Goal: Task Accomplishment & Management: Manage account settings

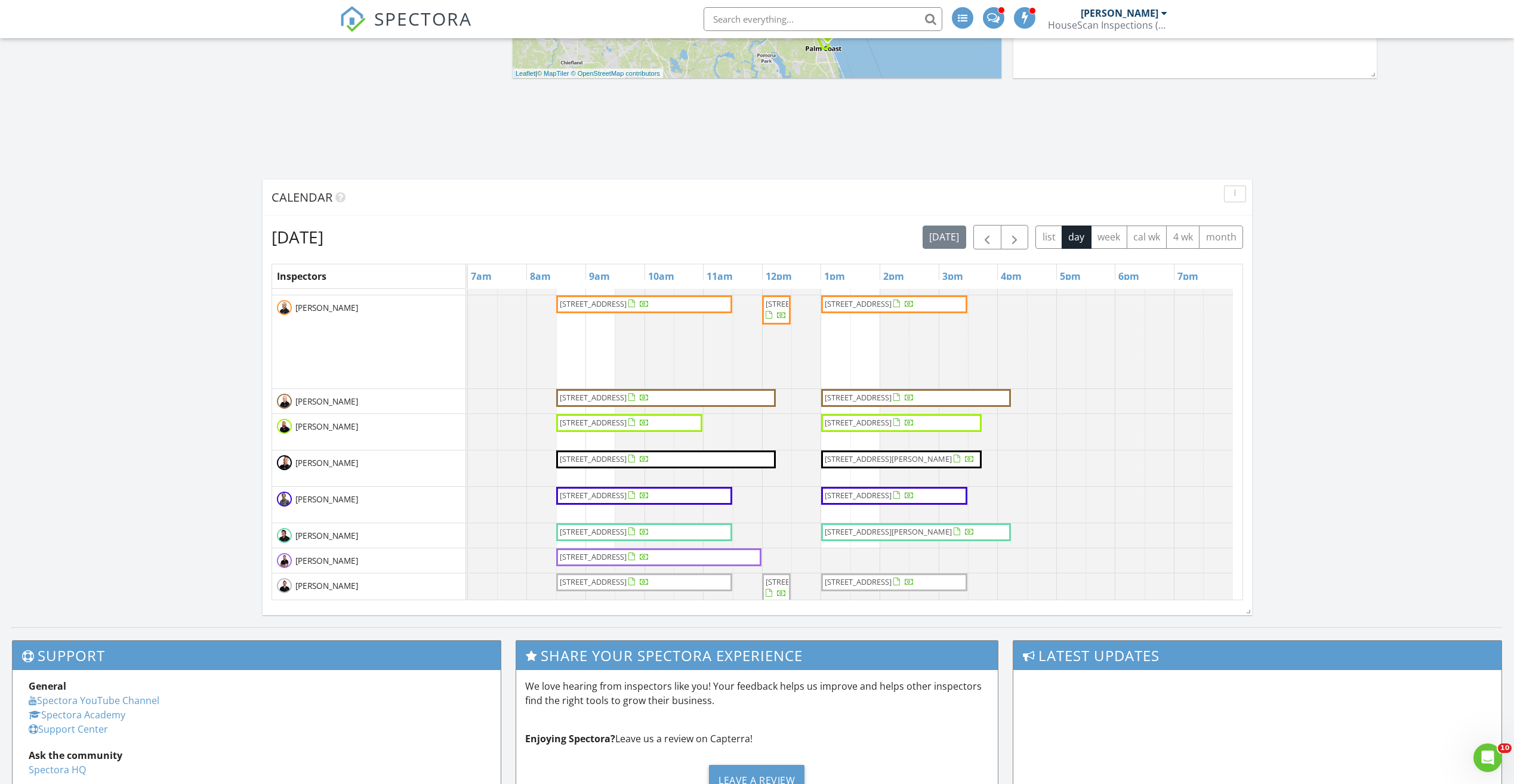
scroll to position [179, 0]
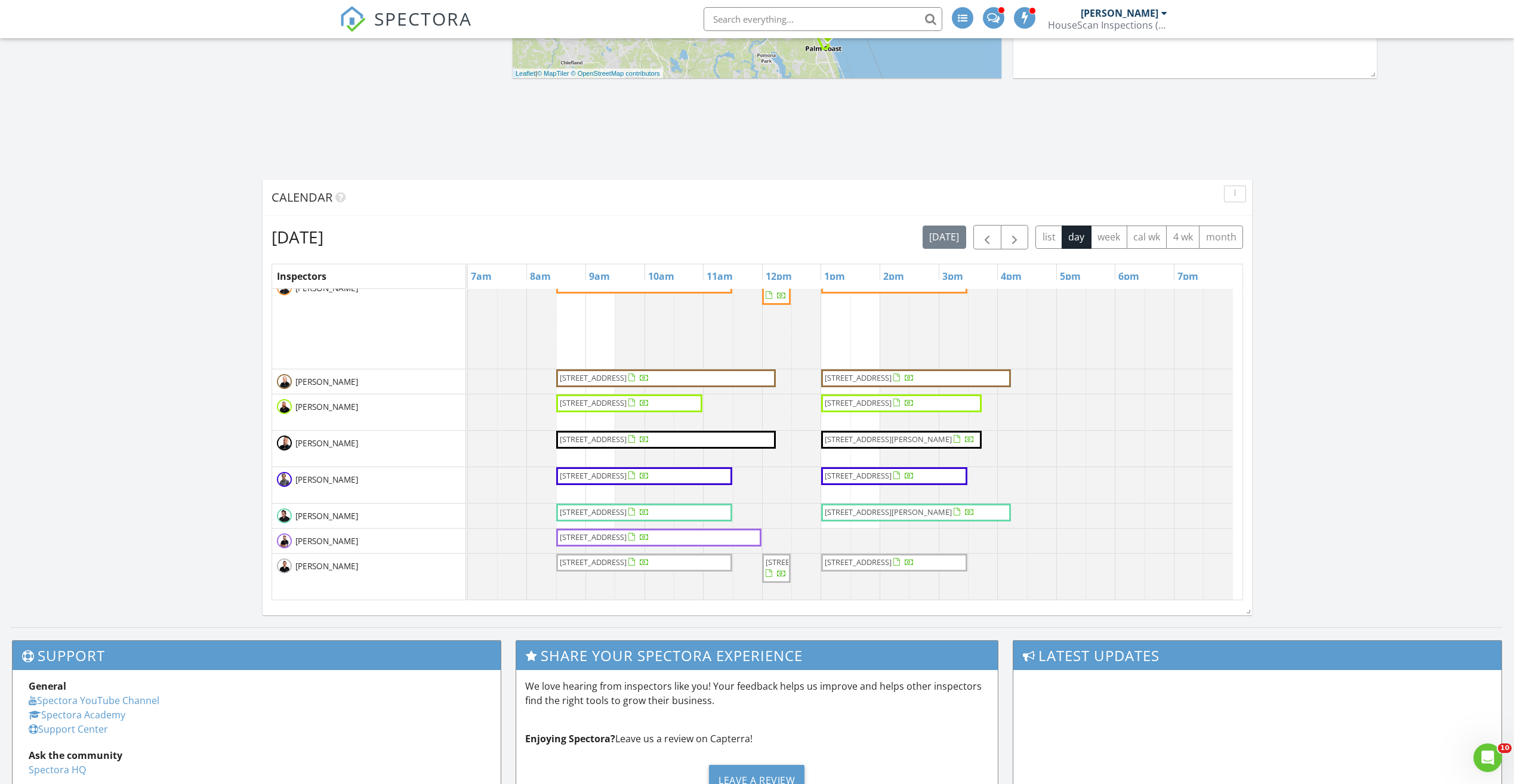
click at [1332, 400] on div "Map 1 1 2 3 1 2 3 1 2 1 2 1 2 1 2 1 2 1 1 2 3 1 2 + − Longleaf Pine Parkway, Pa…" at bounding box center [757, 218] width 1514 height 818
click at [651, 406] on span "[STREET_ADDRESS]" at bounding box center [604, 403] width 92 height 12
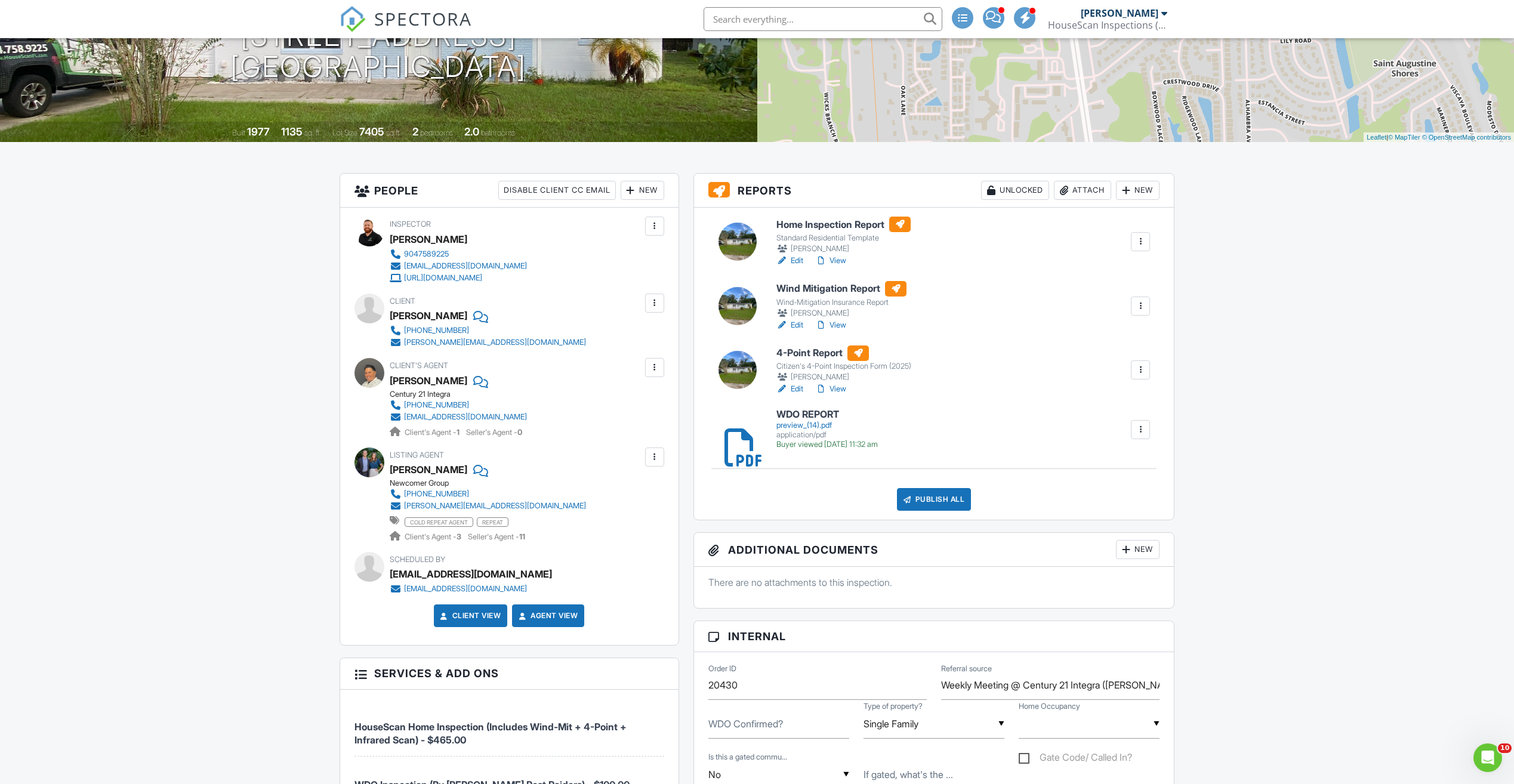
scroll to position [179, 0]
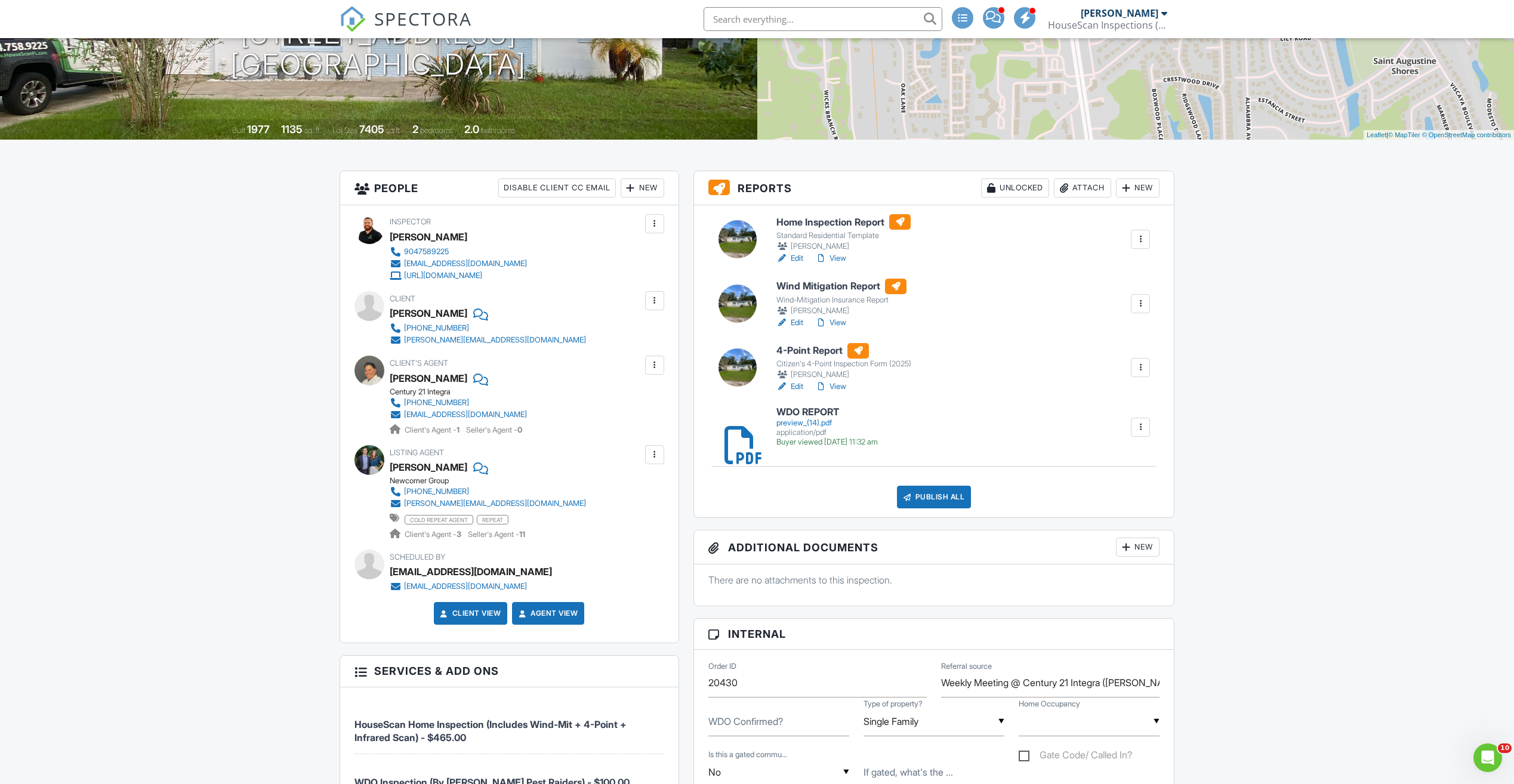
click at [805, 418] on link "WDO REPORT preview_(14).pdf application/pdf Buyer viewed 08/28/2025 11:32 am" at bounding box center [827, 427] width 101 height 40
click at [830, 382] on link "View" at bounding box center [831, 387] width 31 height 12
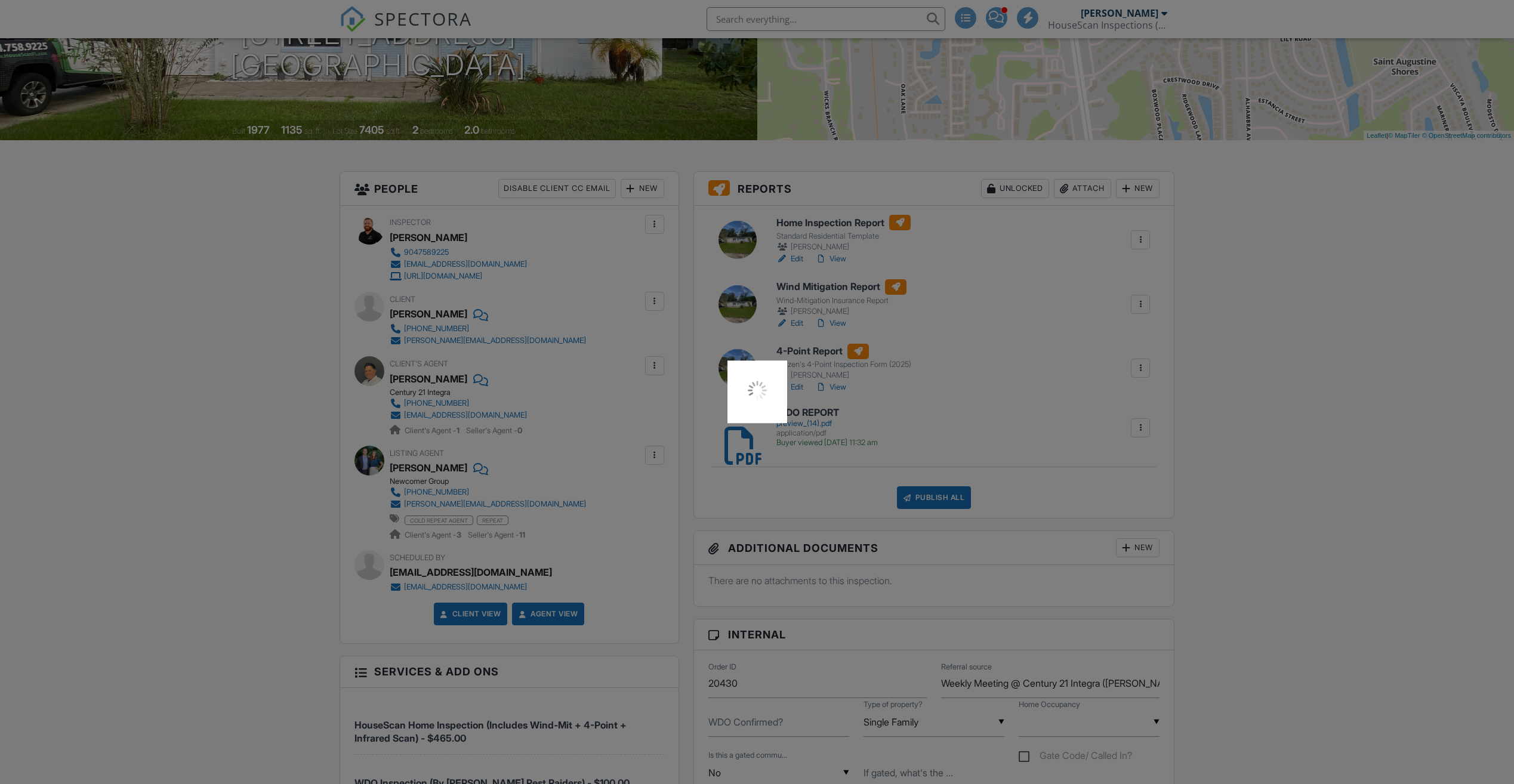
scroll to position [179, 0]
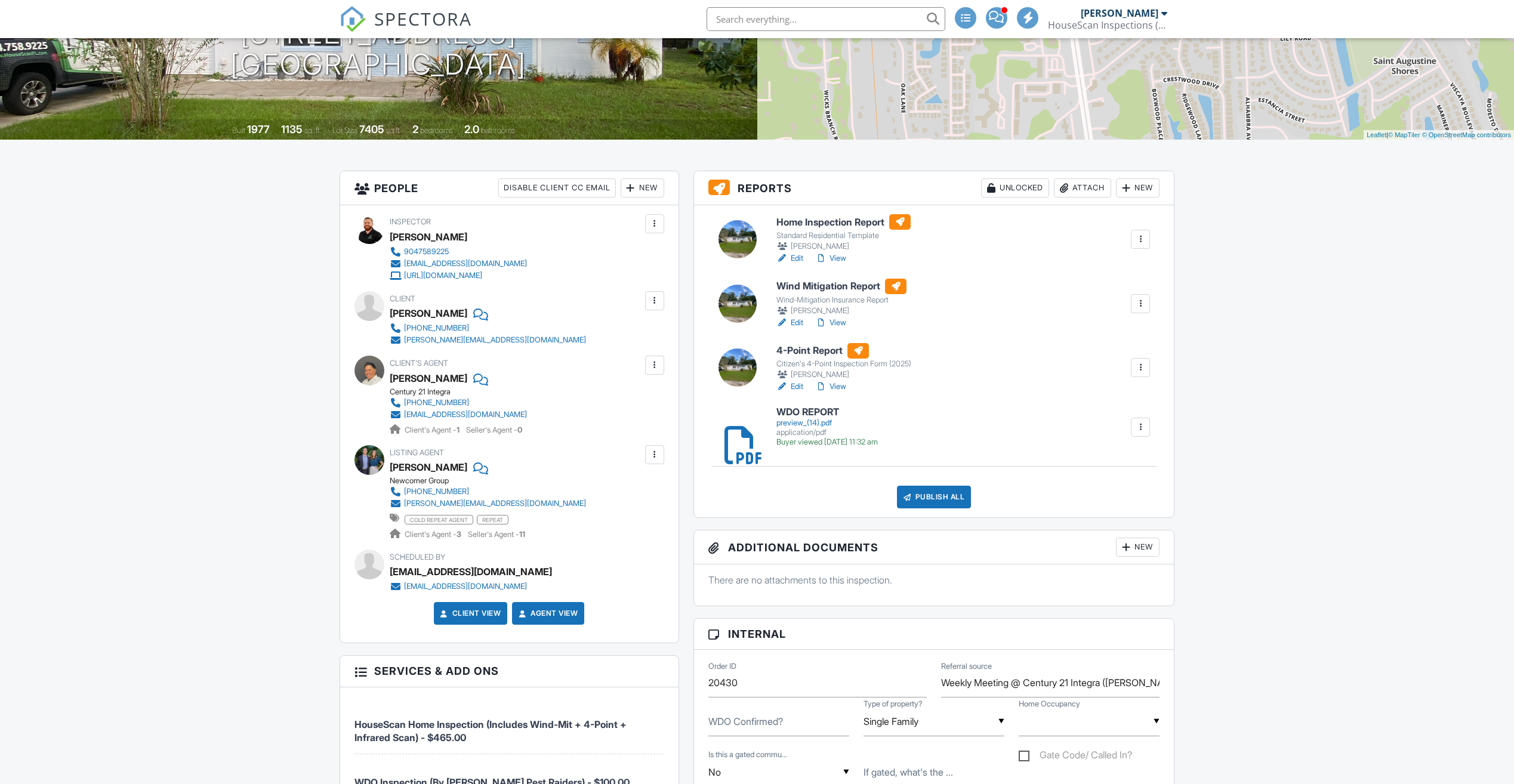
click at [841, 260] on link "View" at bounding box center [831, 259] width 31 height 12
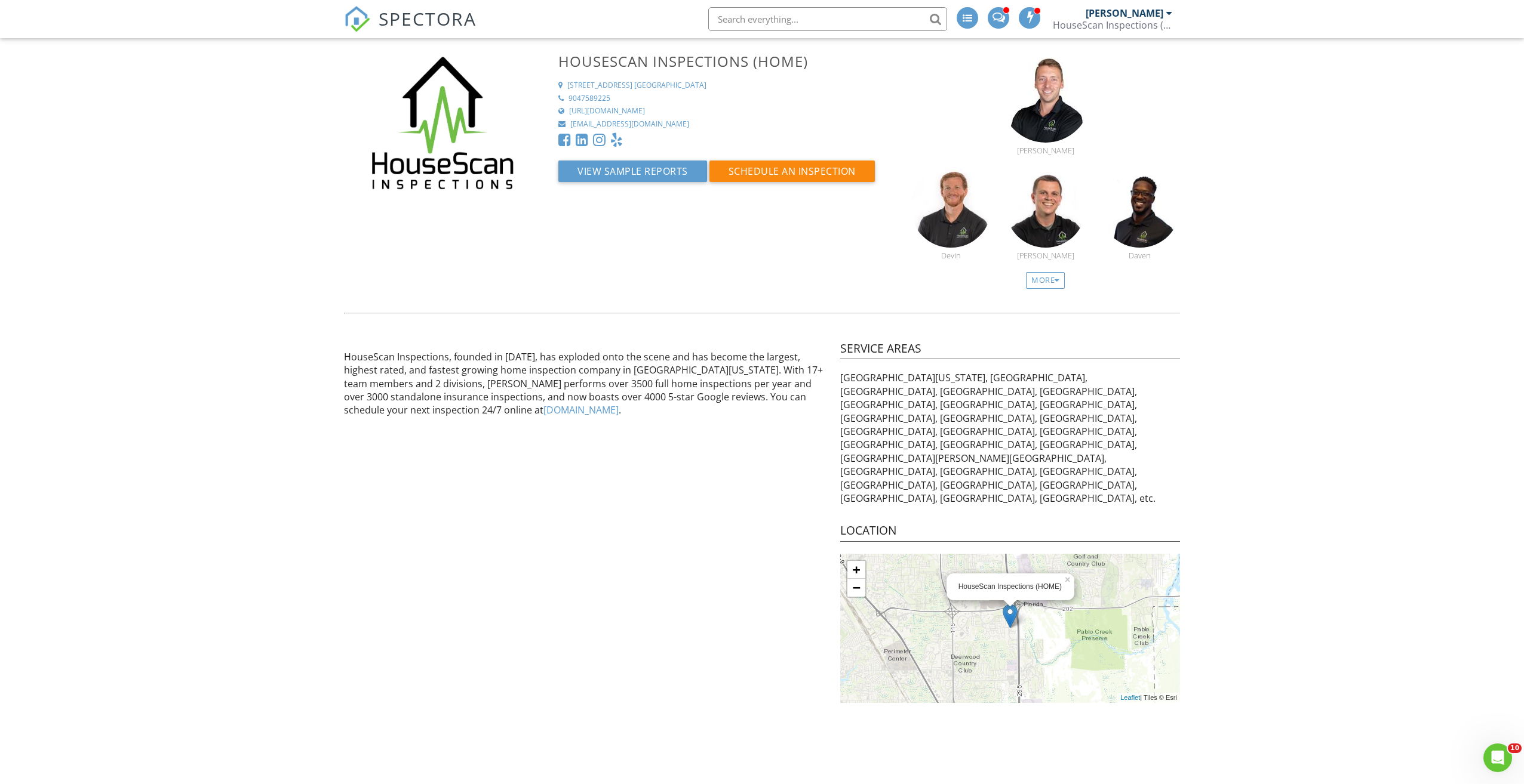
click at [431, 10] on span "SPECTORA" at bounding box center [427, 18] width 98 height 25
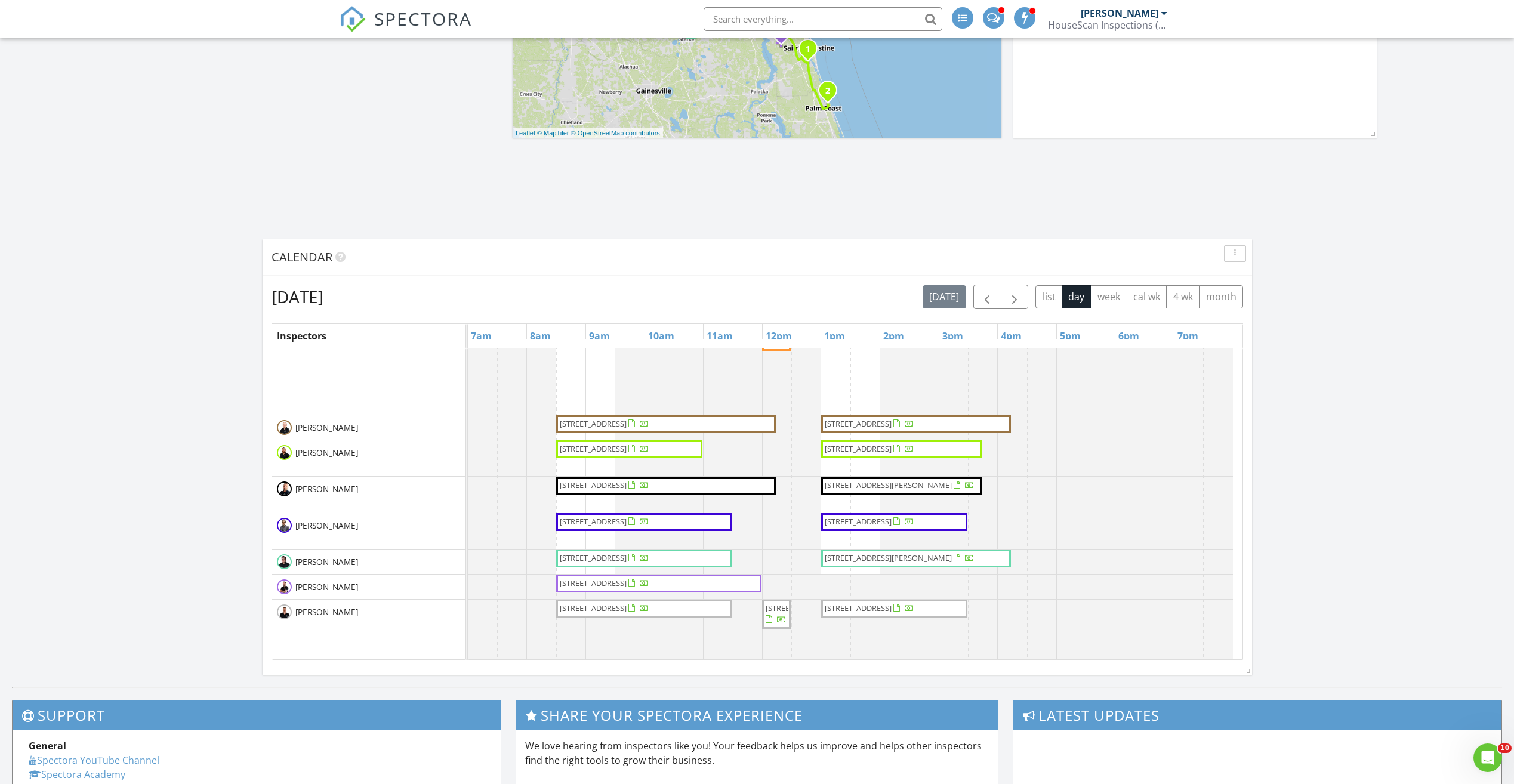
scroll to position [239, 0]
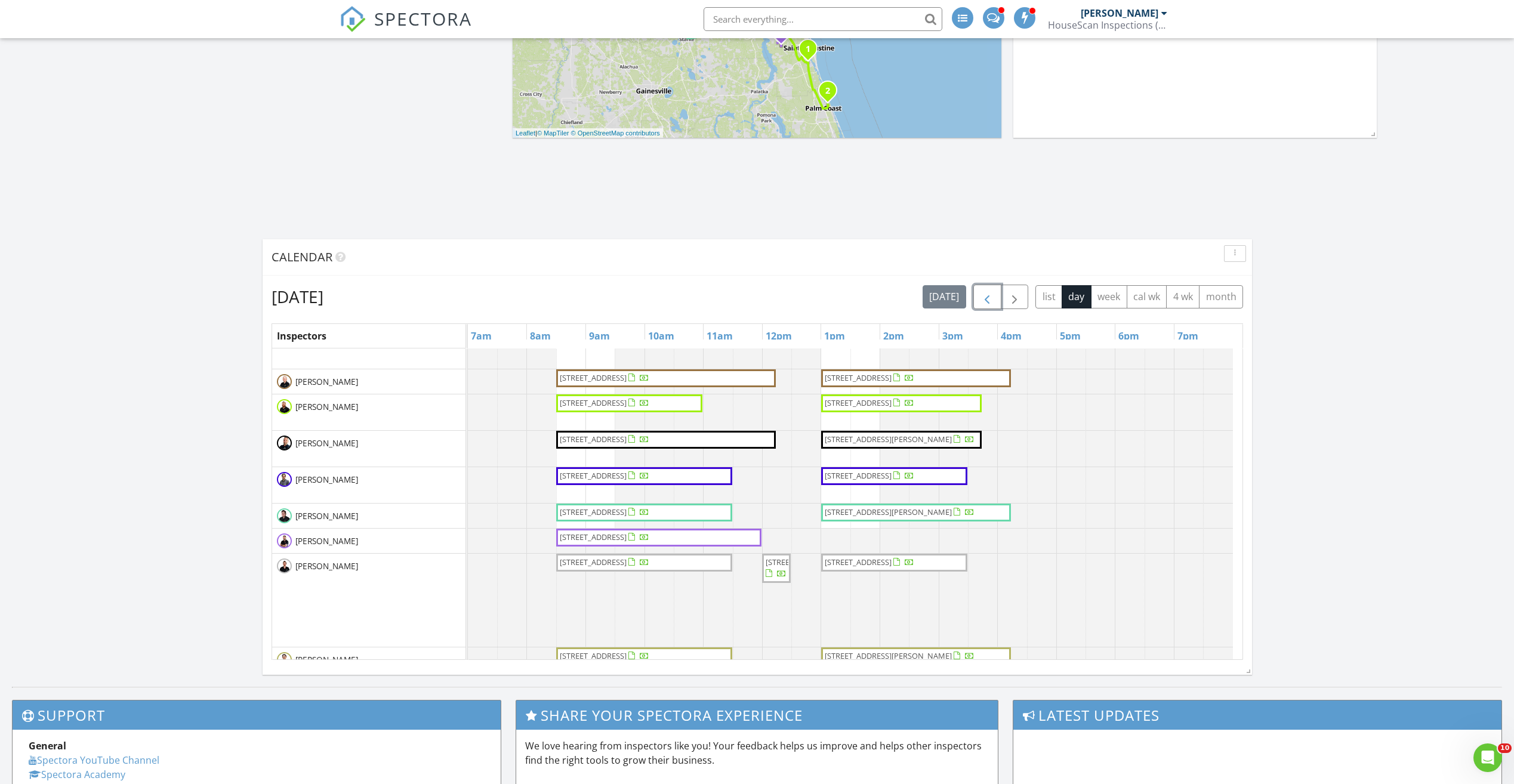
click at [999, 297] on button "button" at bounding box center [987, 297] width 28 height 24
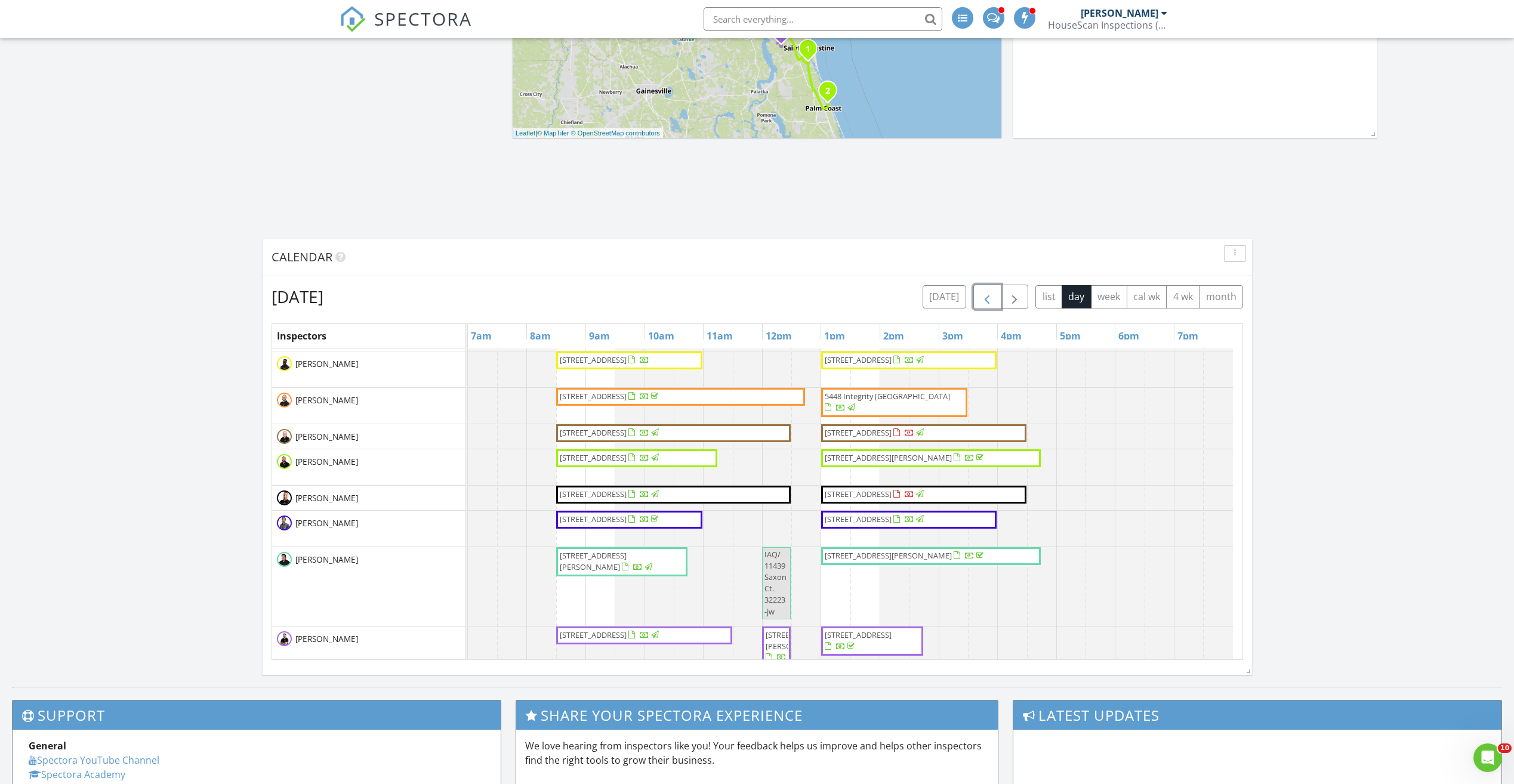
click at [662, 464] on span "7005 Berrybrook Dr, Jacksonville 32258" at bounding box center [610, 458] width 103 height 12
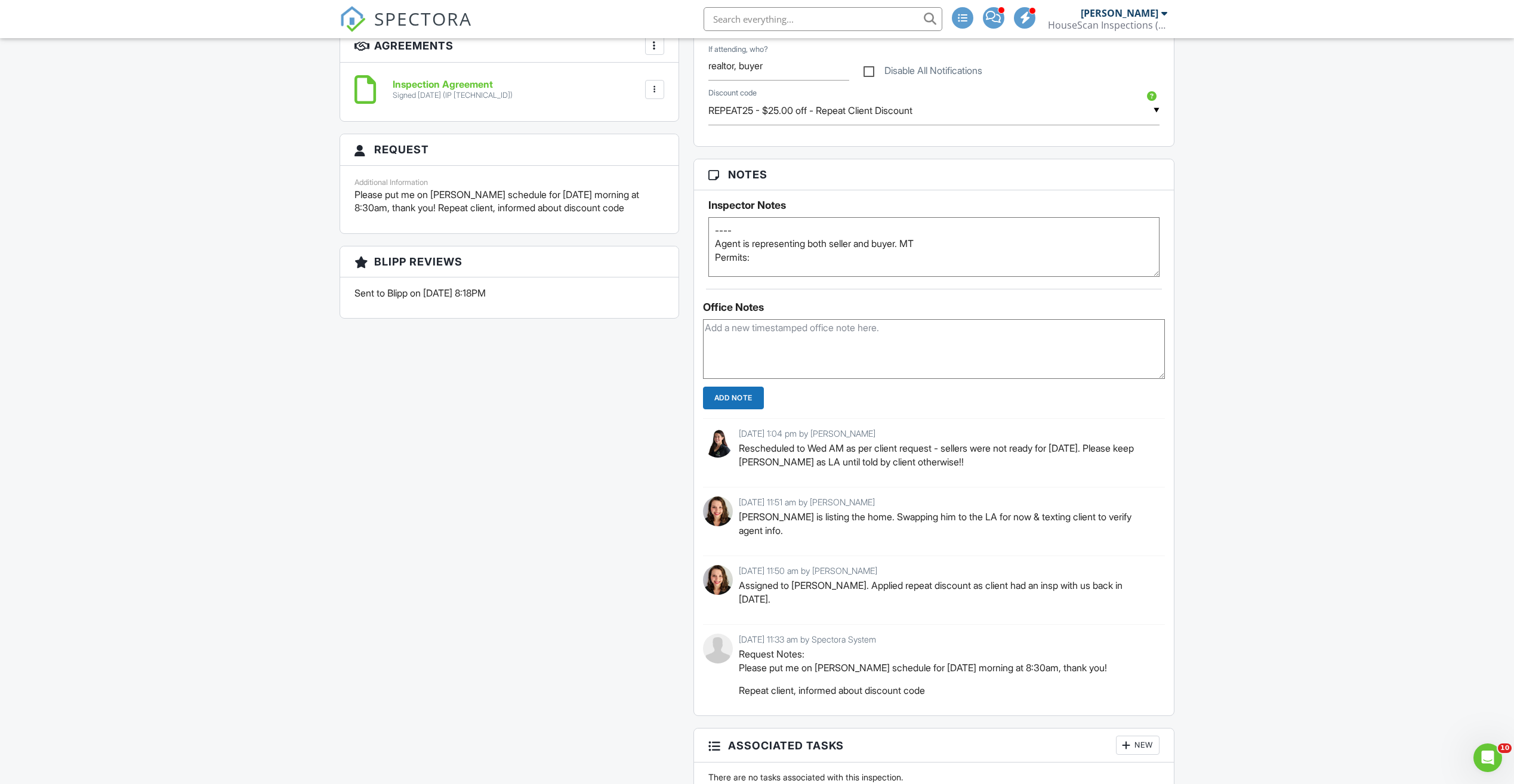
scroll to position [955, 0]
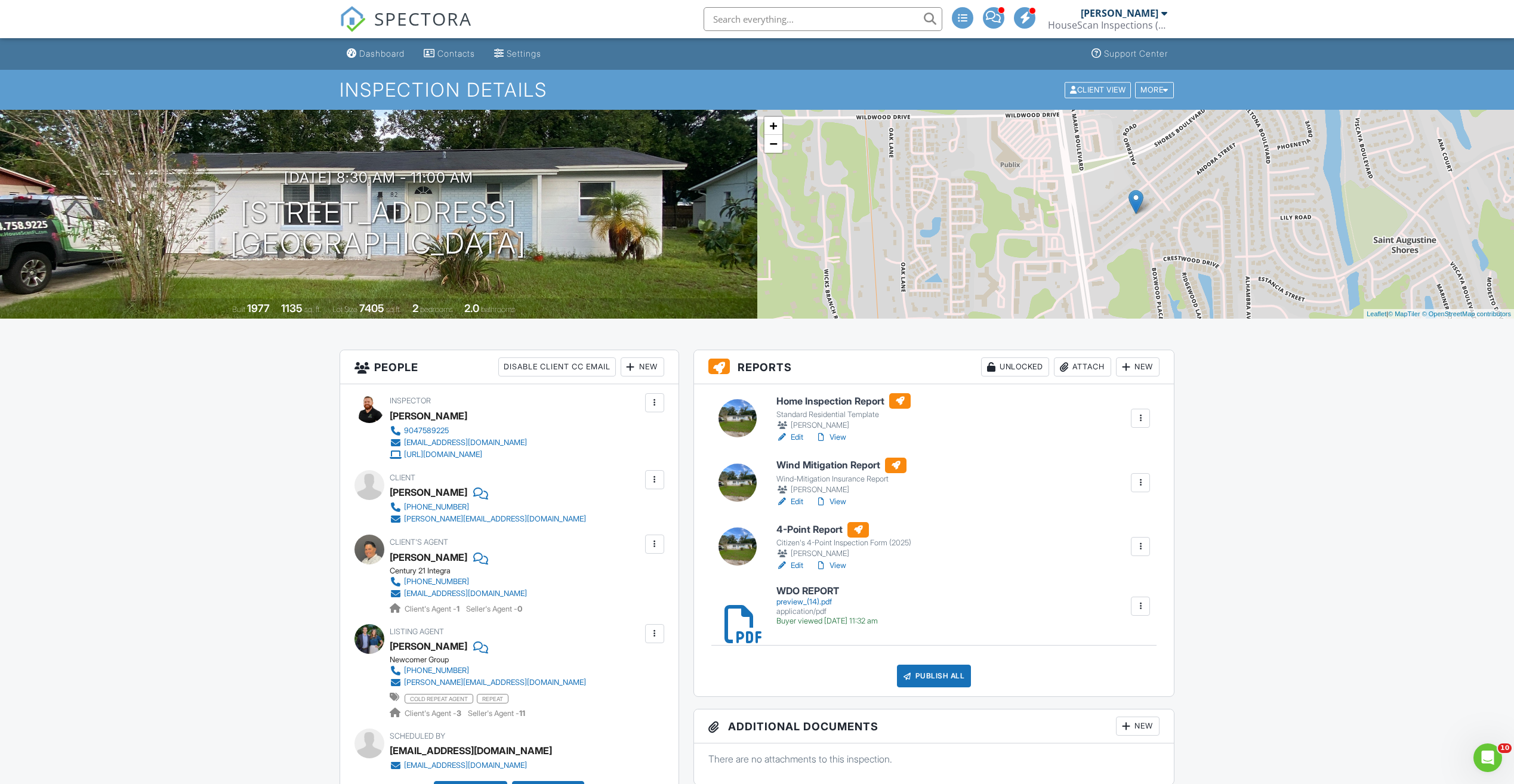
click at [1144, 548] on div at bounding box center [1141, 547] width 12 height 12
click at [1104, 570] on link "Quick Publish" at bounding box center [1101, 573] width 89 height 13
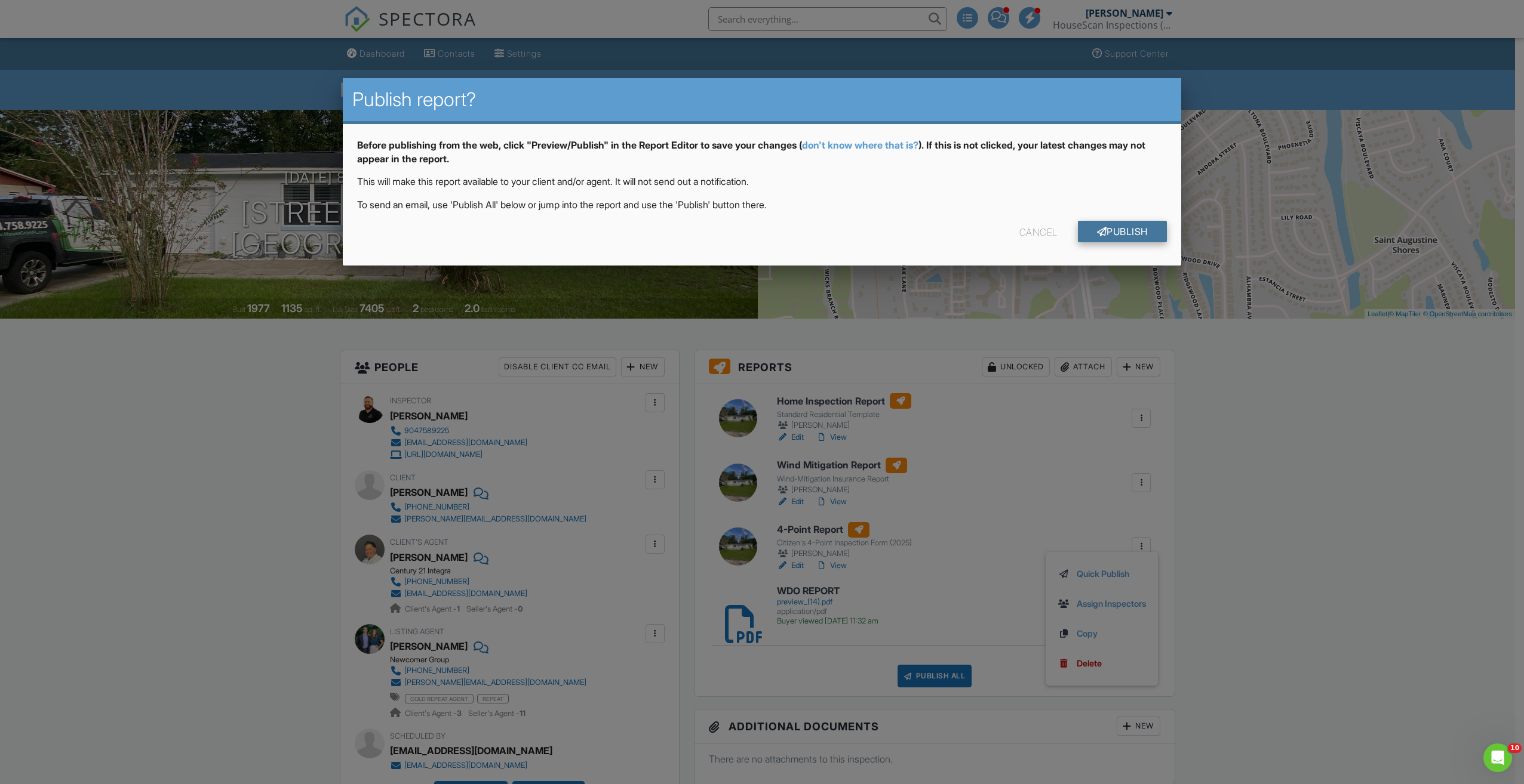
click at [1121, 231] on link "Publish" at bounding box center [1121, 231] width 89 height 21
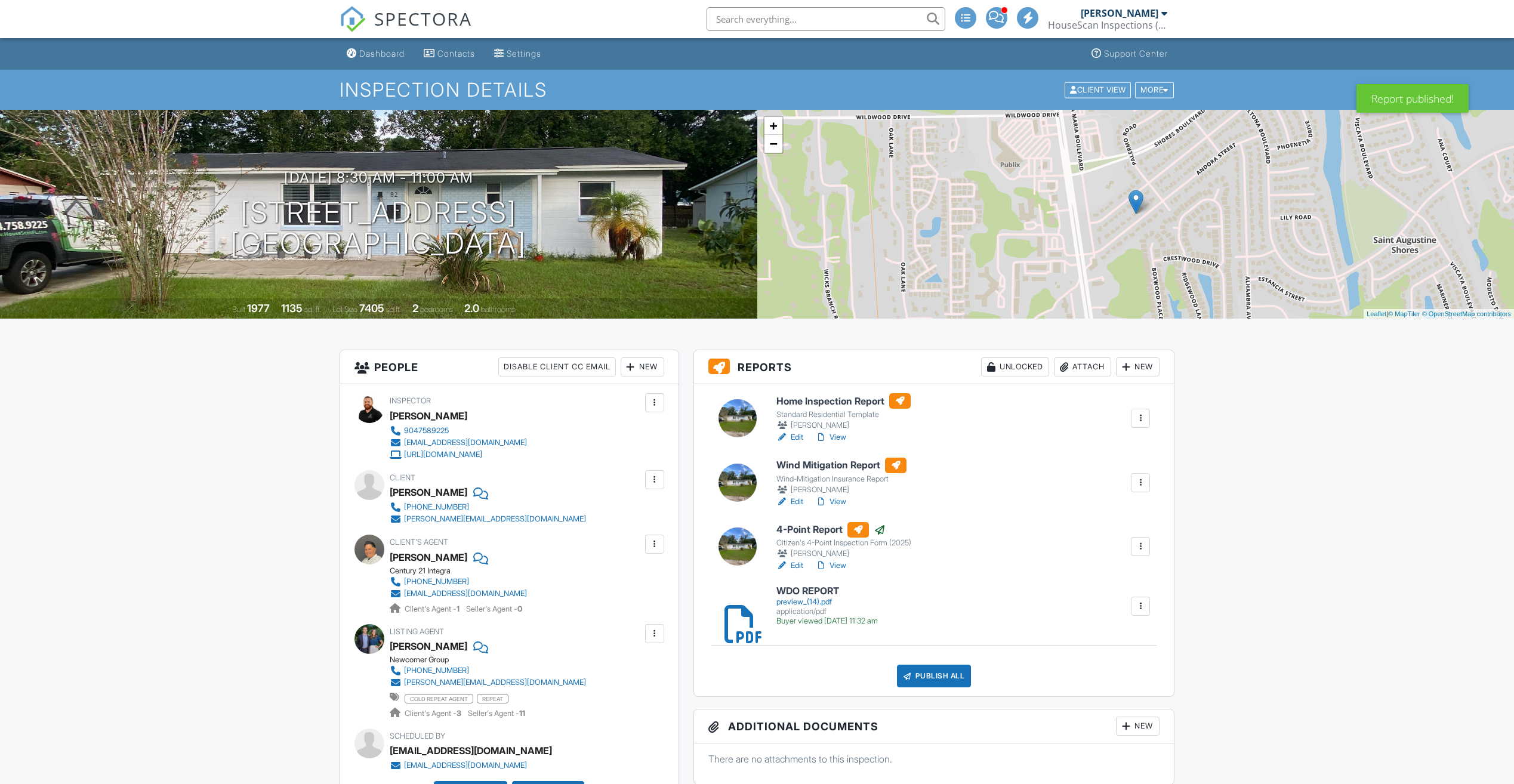
click at [1137, 479] on div at bounding box center [1141, 483] width 12 height 12
click at [1095, 506] on link "Quick Publish" at bounding box center [1101, 509] width 89 height 13
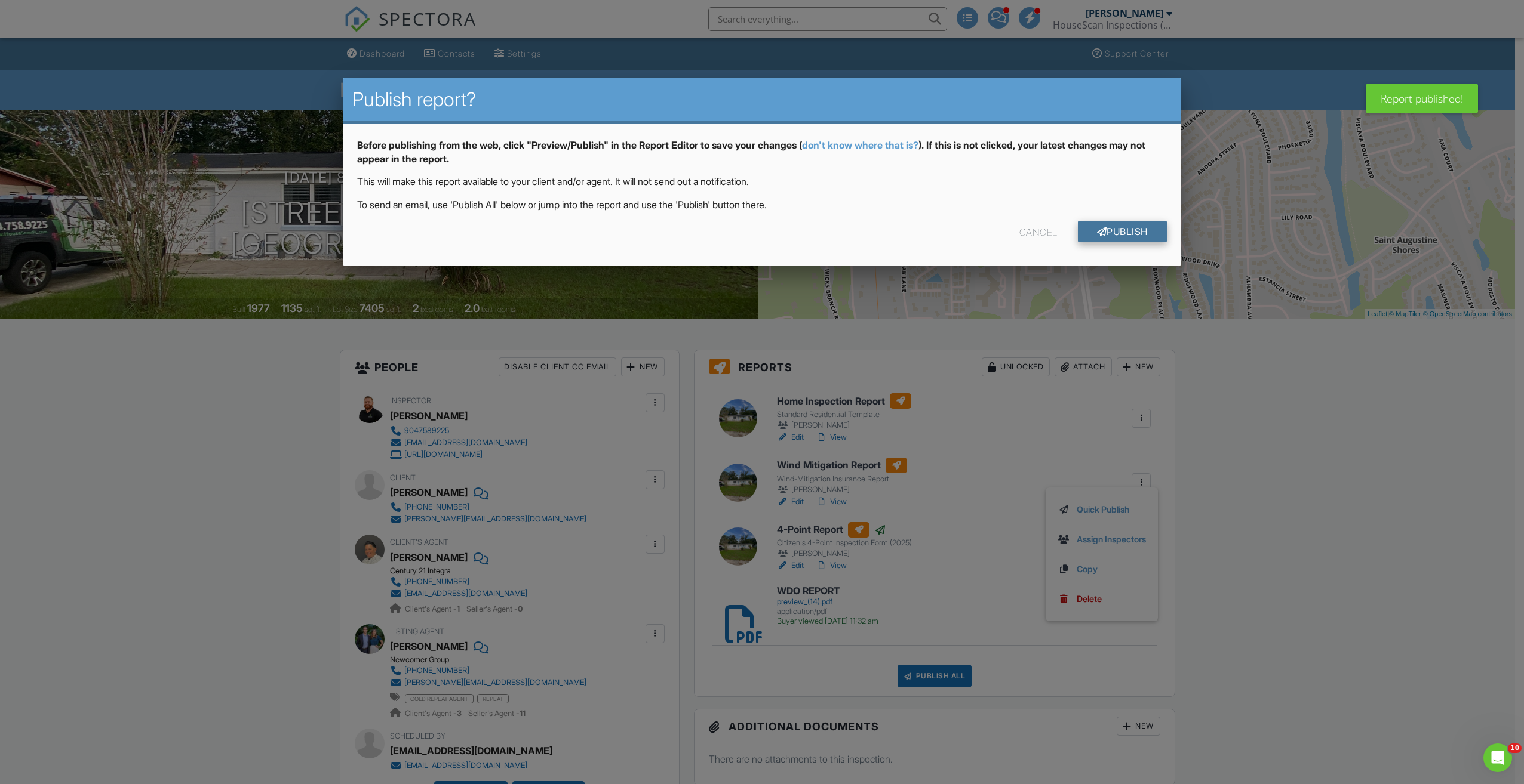
click at [1113, 231] on link "Publish" at bounding box center [1121, 231] width 89 height 21
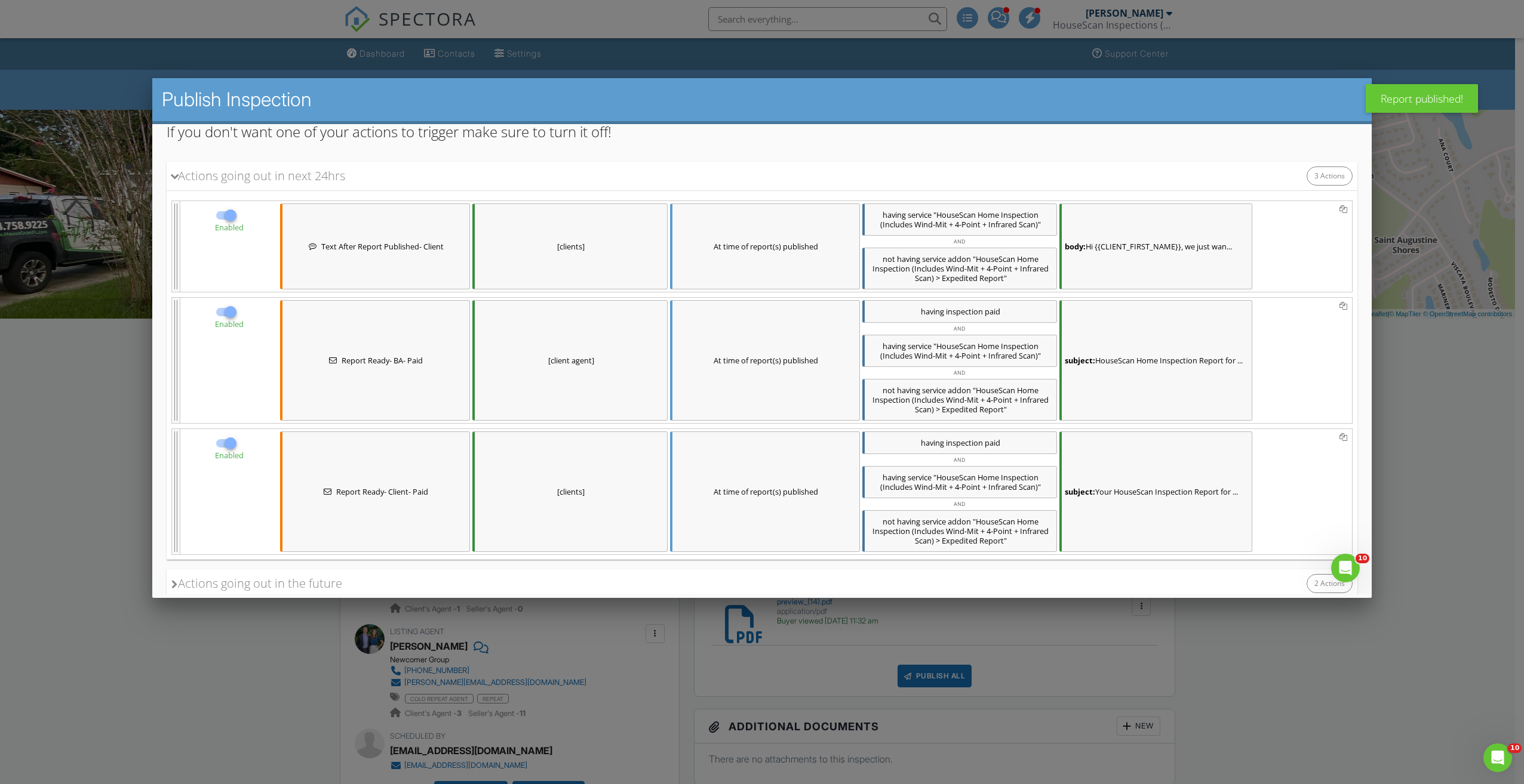
scroll to position [242, 0]
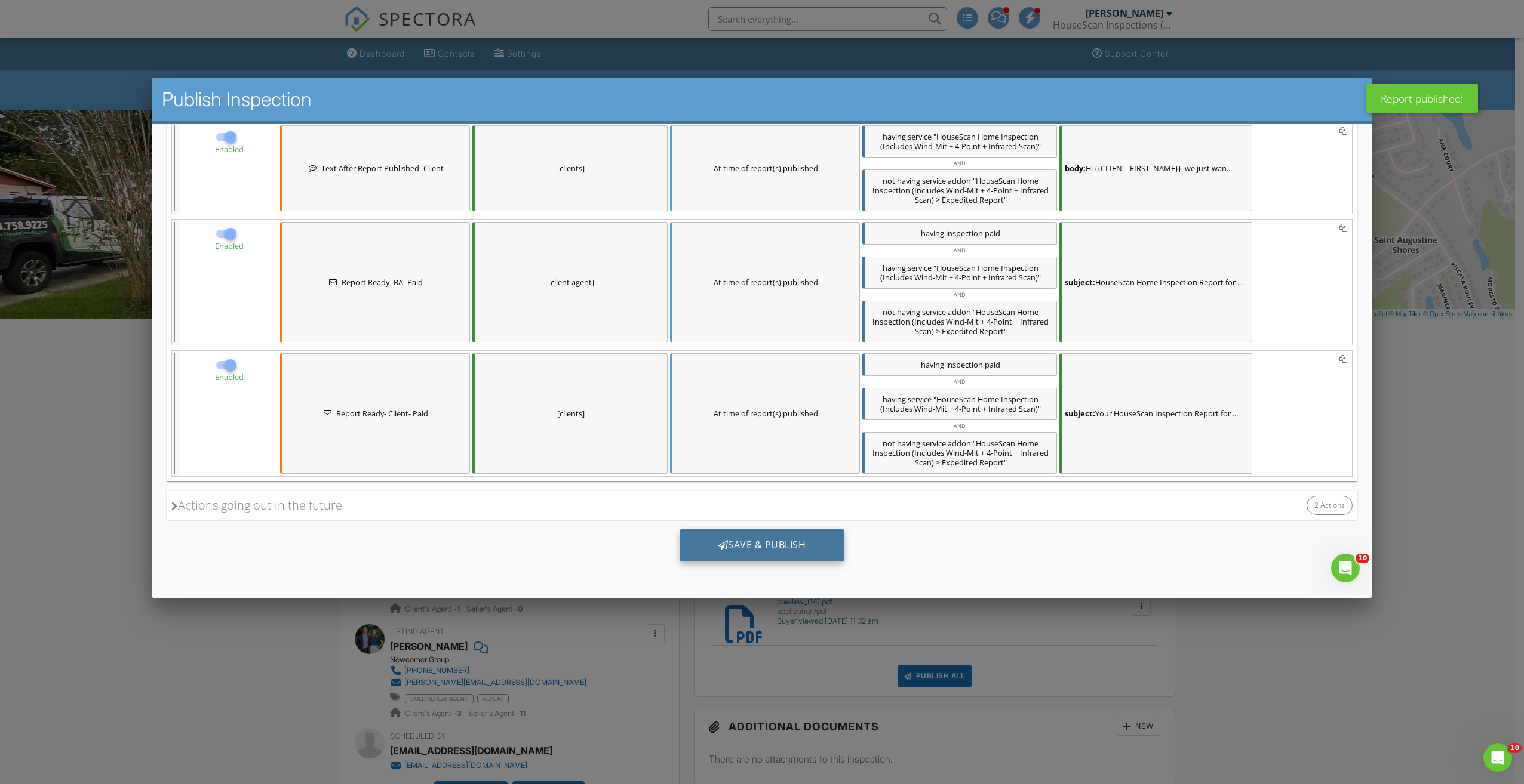
click at [784, 546] on div "Save & Publish" at bounding box center [762, 545] width 164 height 32
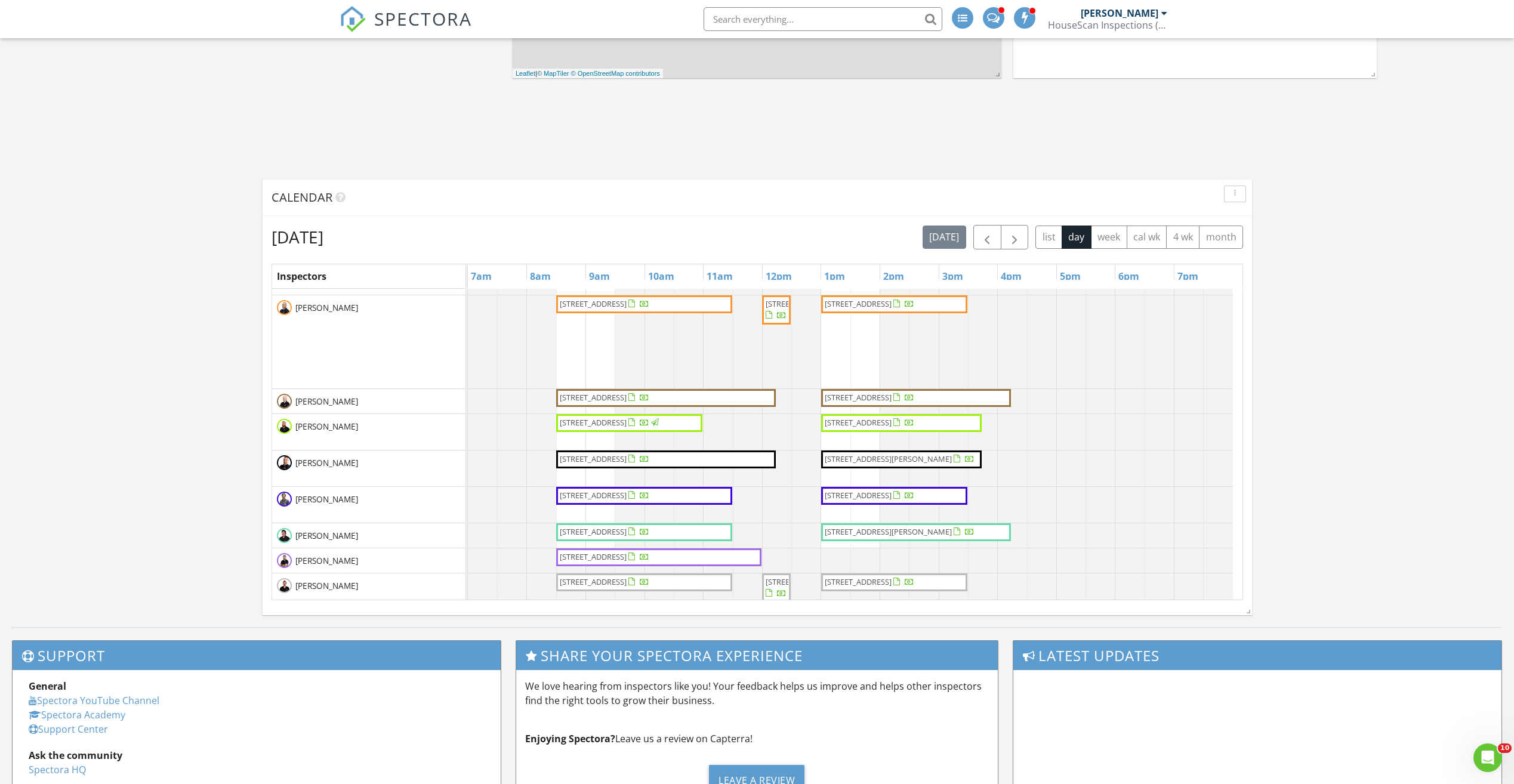
scroll to position [179, 0]
